Goal: Navigation & Orientation: Understand site structure

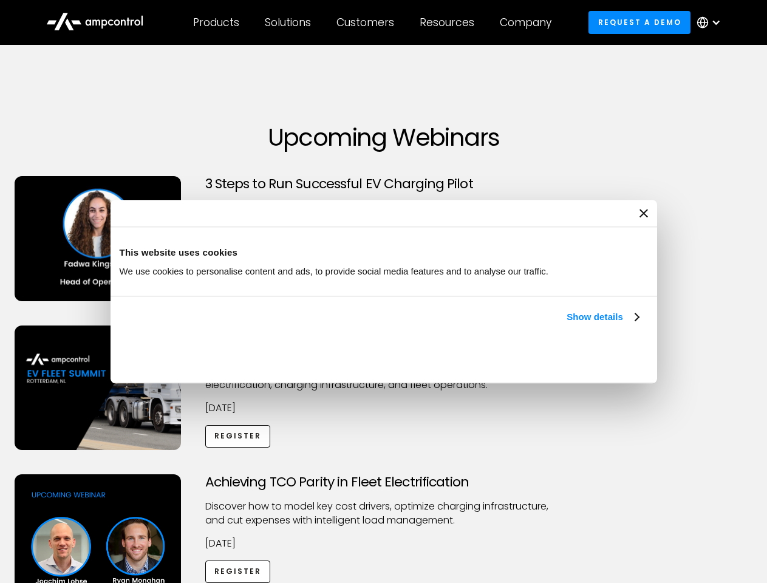
click at [566, 324] on link "Show details" at bounding box center [602, 317] width 72 height 15
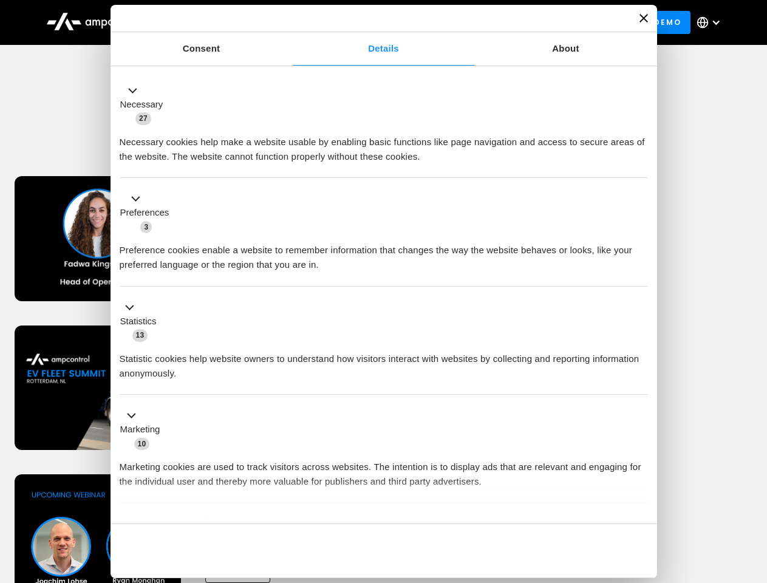
click at [640, 395] on li "Statistics 13 Statistic cookies help website owners to understand how visitors …" at bounding box center [384, 341] width 528 height 109
click at [753, 489] on div "Achieving TCO Parity in Fleet Electrification Discover how to model key cost dr…" at bounding box center [383, 569] width 762 height 191
click at [373, 22] on div "Customers" at bounding box center [365, 22] width 58 height 13
click at [215, 22] on div "Products" at bounding box center [216, 22] width 46 height 13
click at [288, 22] on div "Solutions" at bounding box center [288, 22] width 46 height 13
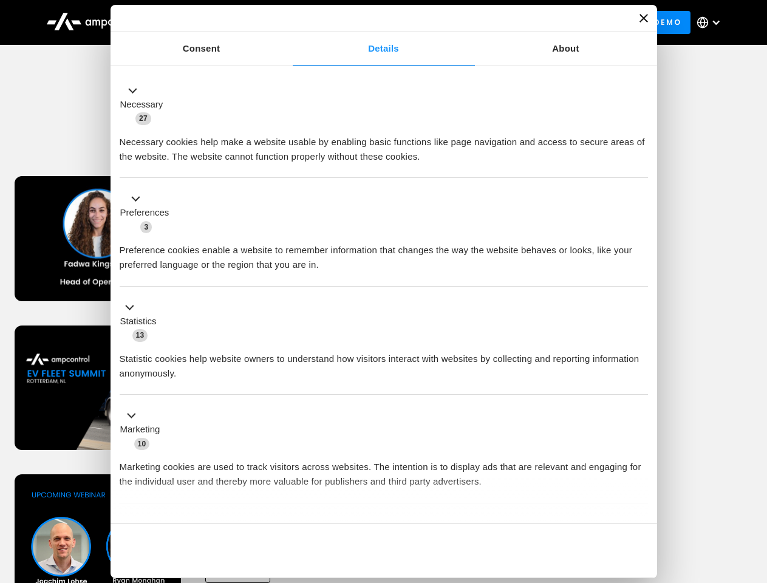
click at [367, 22] on div "Customers" at bounding box center [365, 22] width 58 height 13
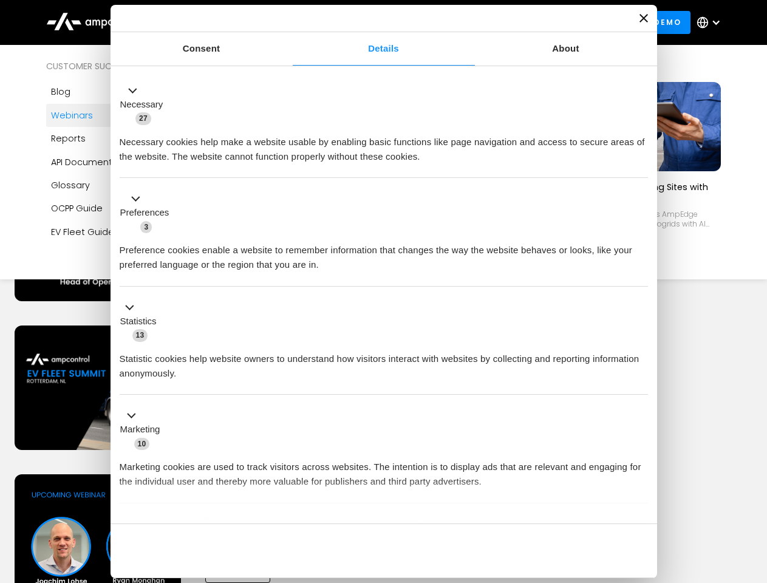
click at [449, 22] on div "Resources" at bounding box center [446, 22] width 55 height 13
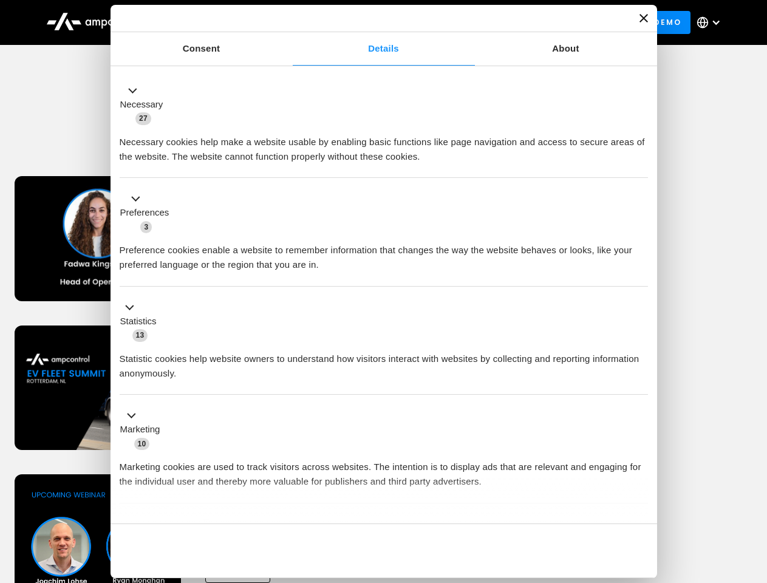
click at [529, 22] on div "Company" at bounding box center [526, 22] width 52 height 13
click at [711, 22] on div at bounding box center [716, 23] width 10 height 10
